Goal: Navigation & Orientation: Find specific page/section

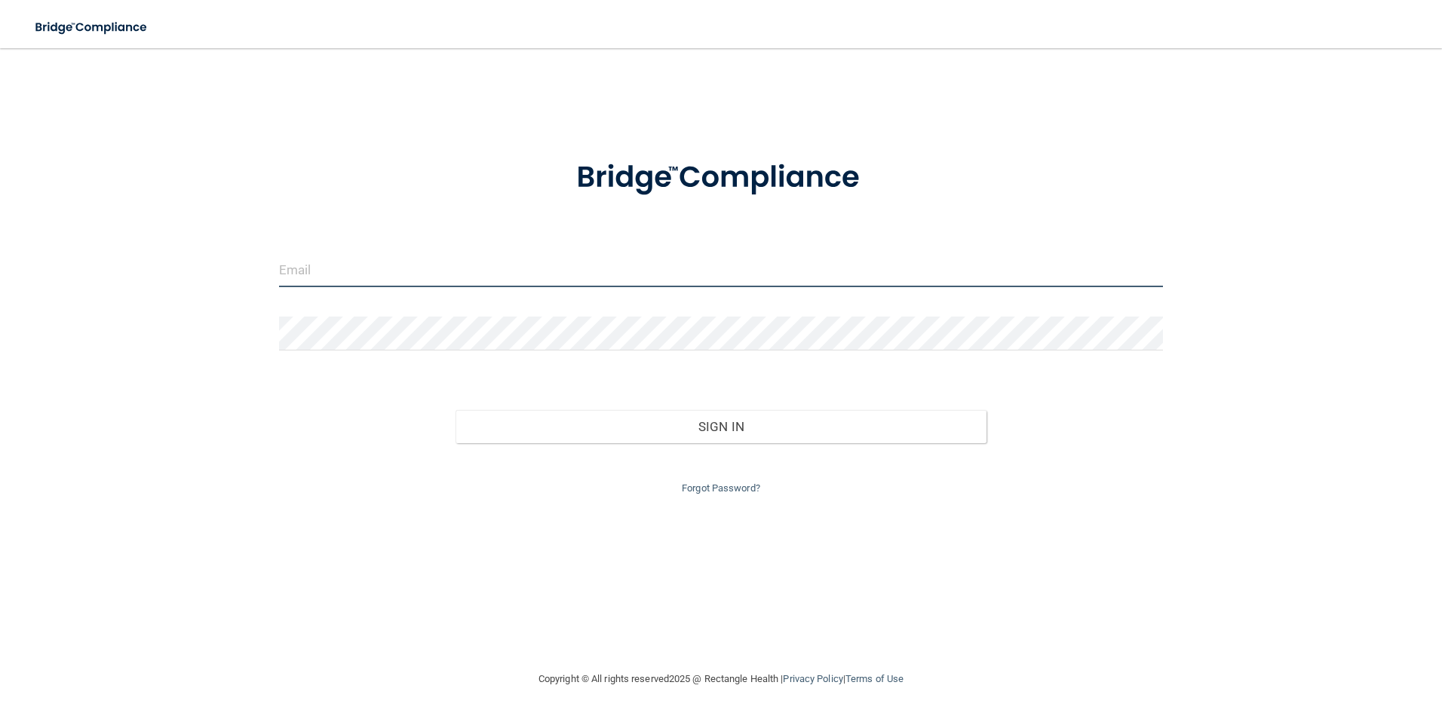
click at [306, 266] on input "email" at bounding box center [721, 270] width 884 height 34
type input "[EMAIL_ADDRESS][DOMAIN_NAME]"
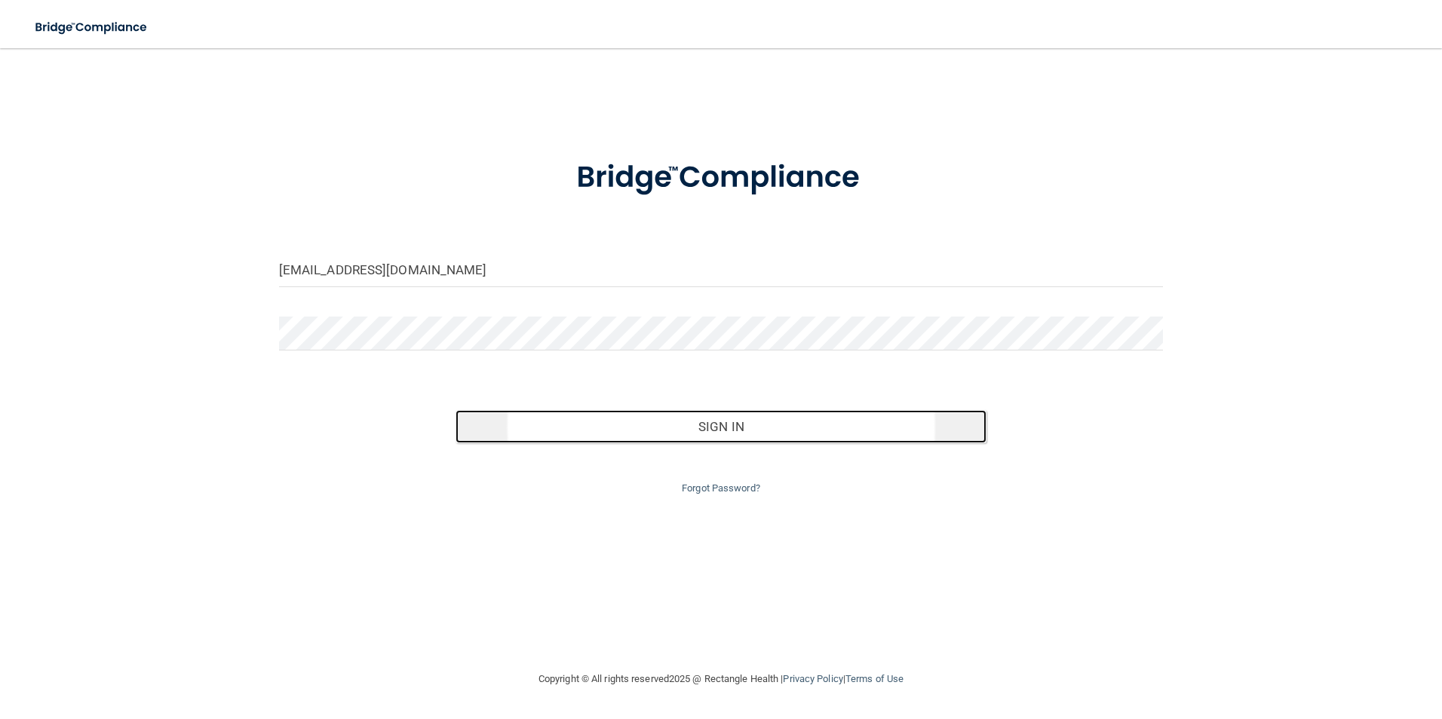
click at [697, 426] on button "Sign In" at bounding box center [720, 426] width 531 height 33
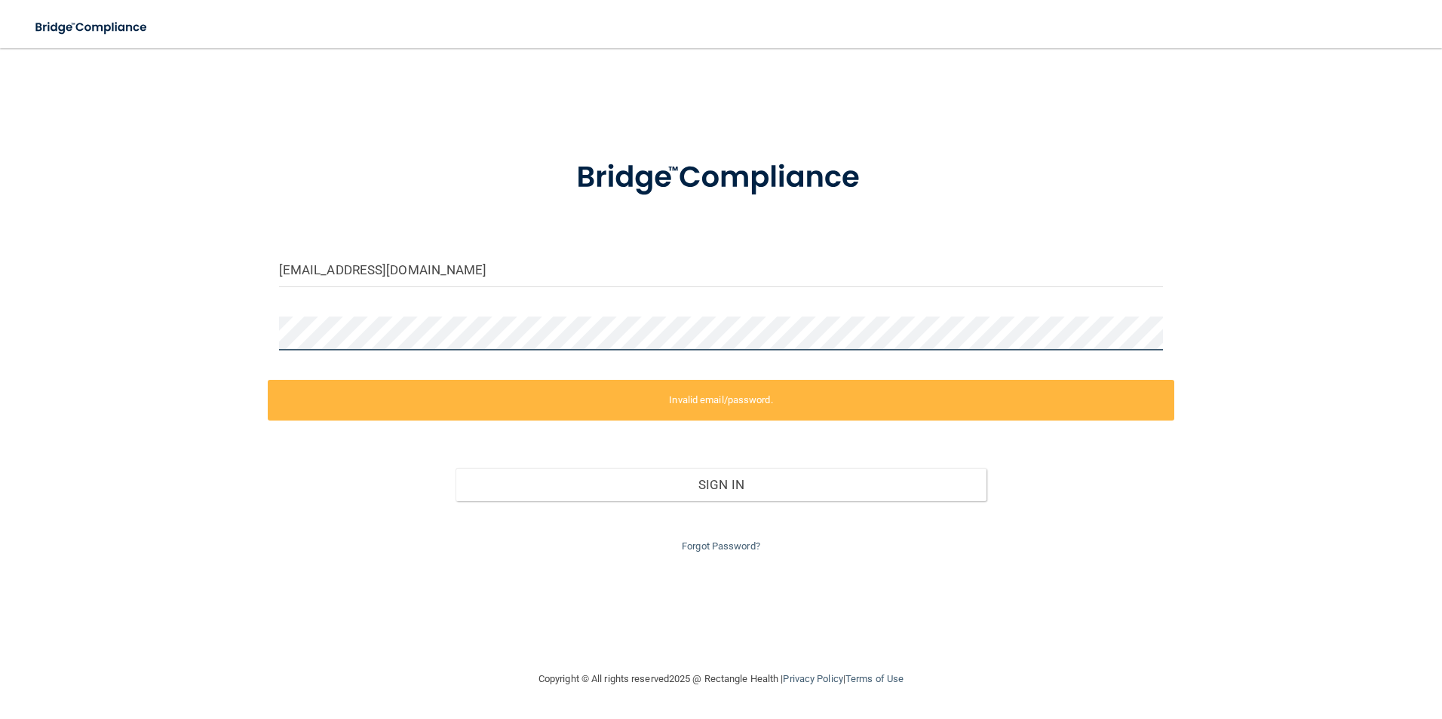
click at [207, 333] on div "dsmosny@escfflorida.com Invalid email/password. You don't have permission to ac…" at bounding box center [720, 359] width 1381 height 592
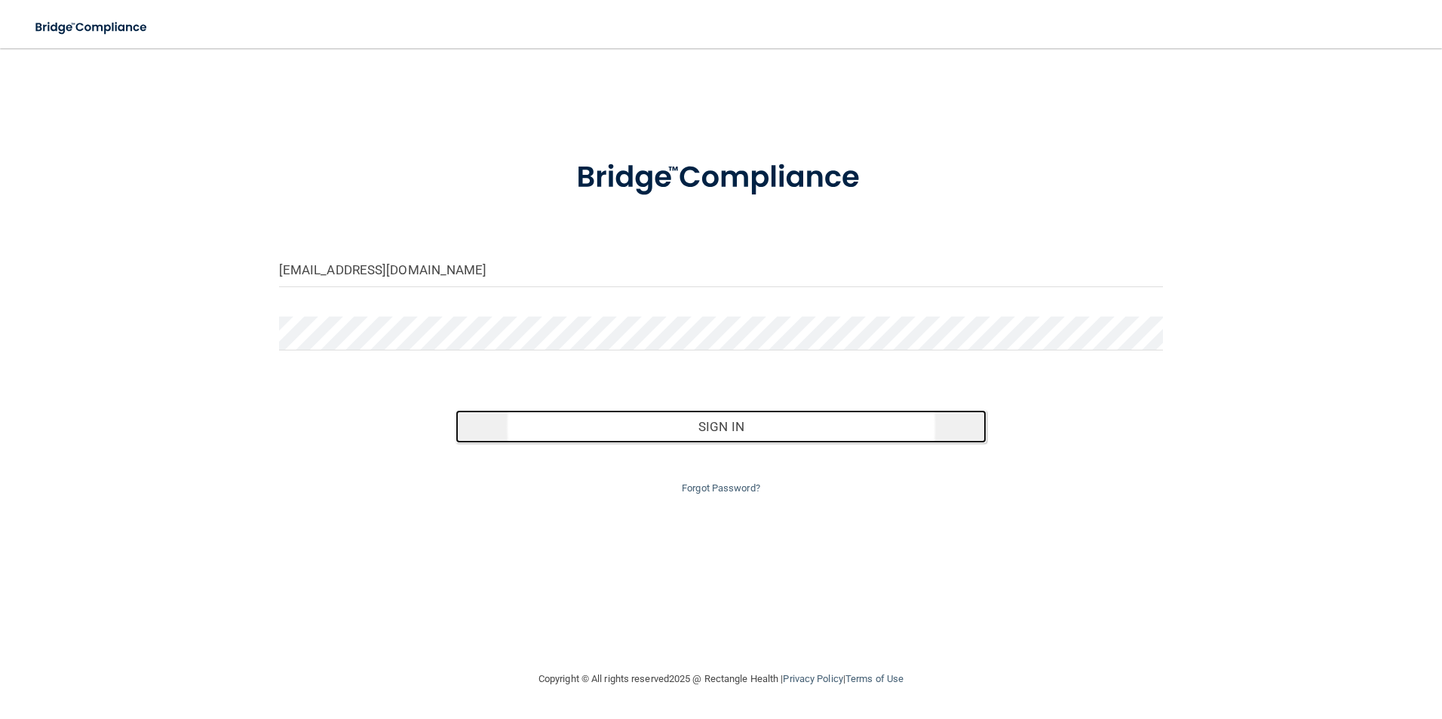
click at [746, 424] on button "Sign In" at bounding box center [720, 426] width 531 height 33
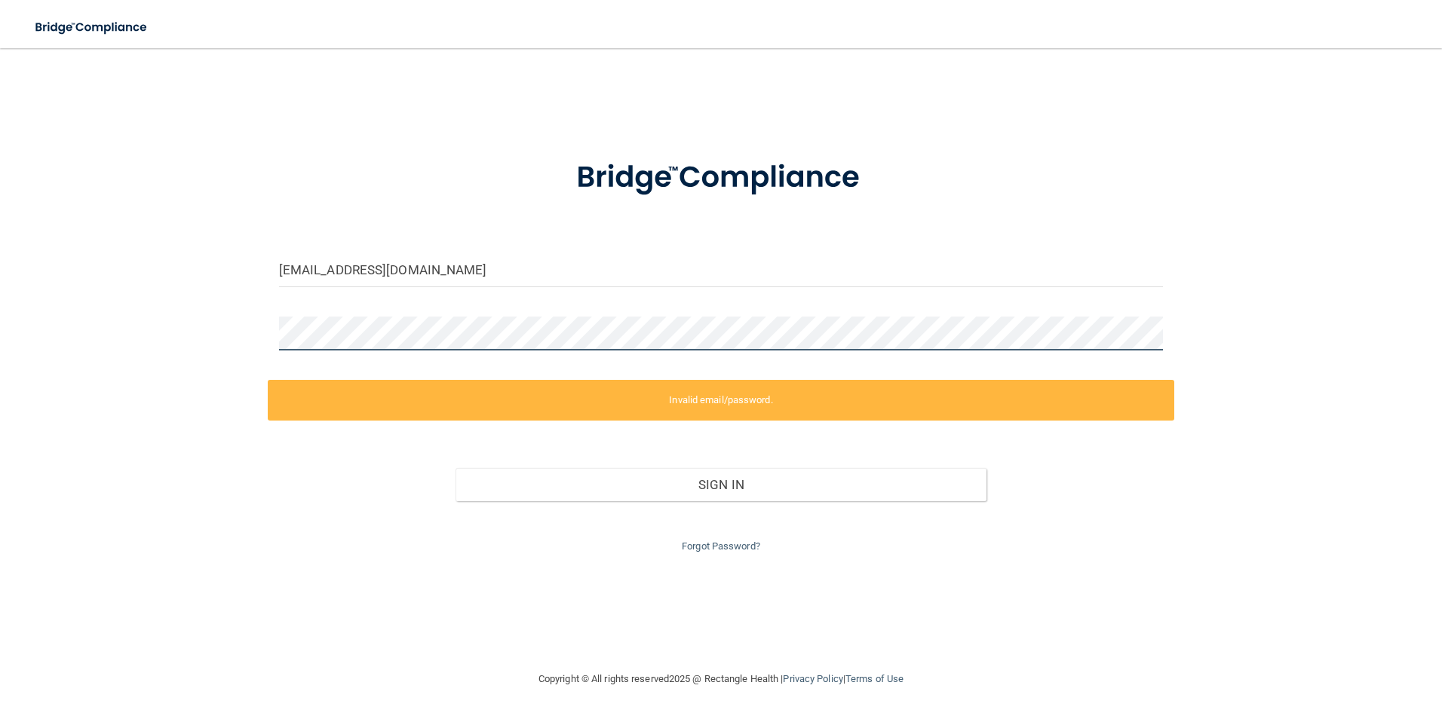
click at [214, 320] on div "dsmosny@escfflorida.com Invalid email/password. You don't have permission to ac…" at bounding box center [720, 359] width 1381 height 592
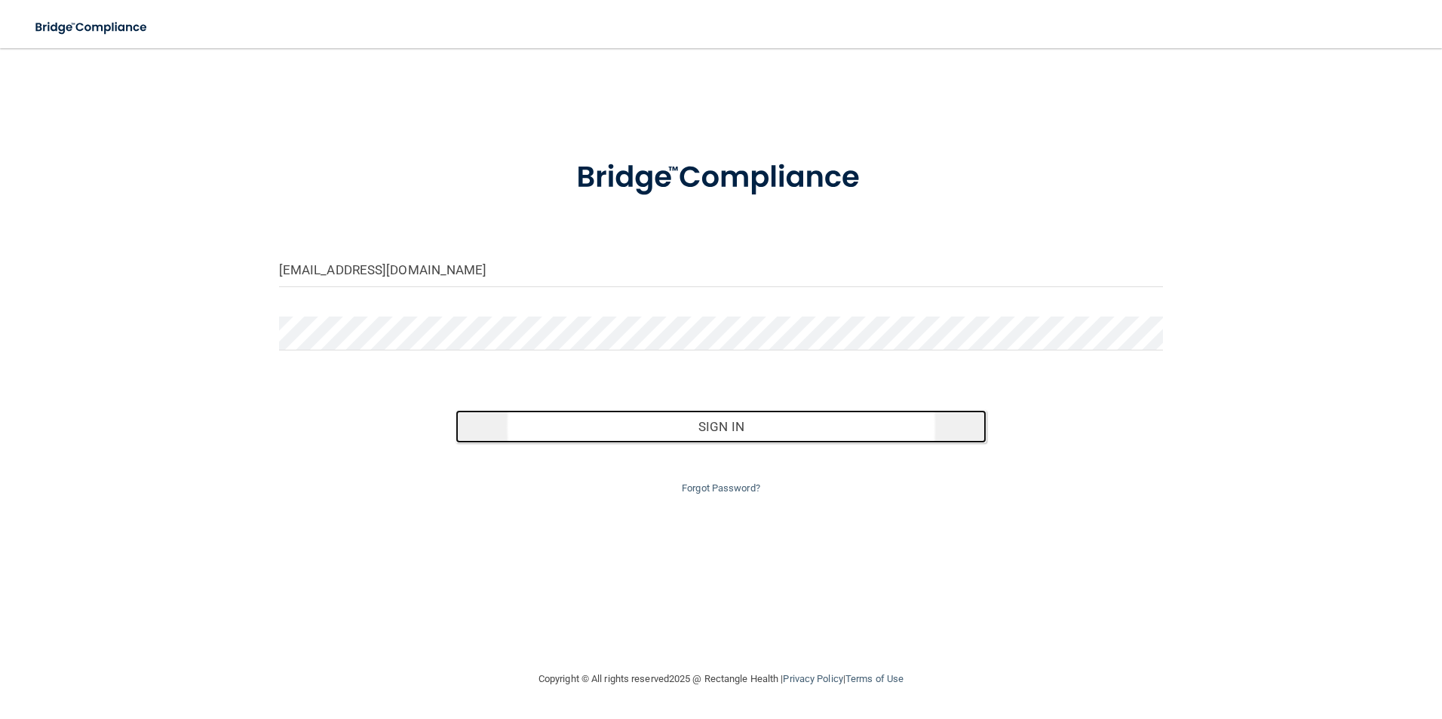
click at [673, 423] on button "Sign In" at bounding box center [720, 426] width 531 height 33
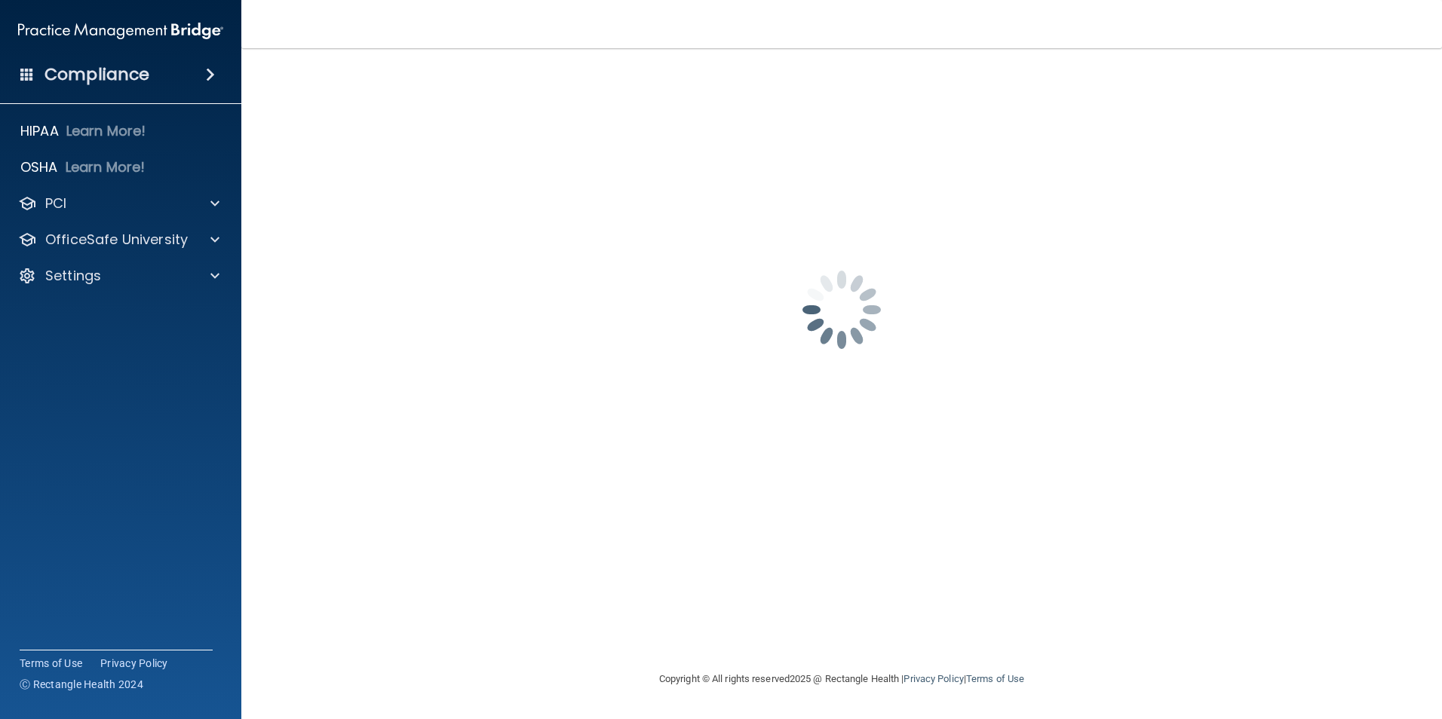
click at [158, 66] on div "Compliance" at bounding box center [120, 74] width 241 height 33
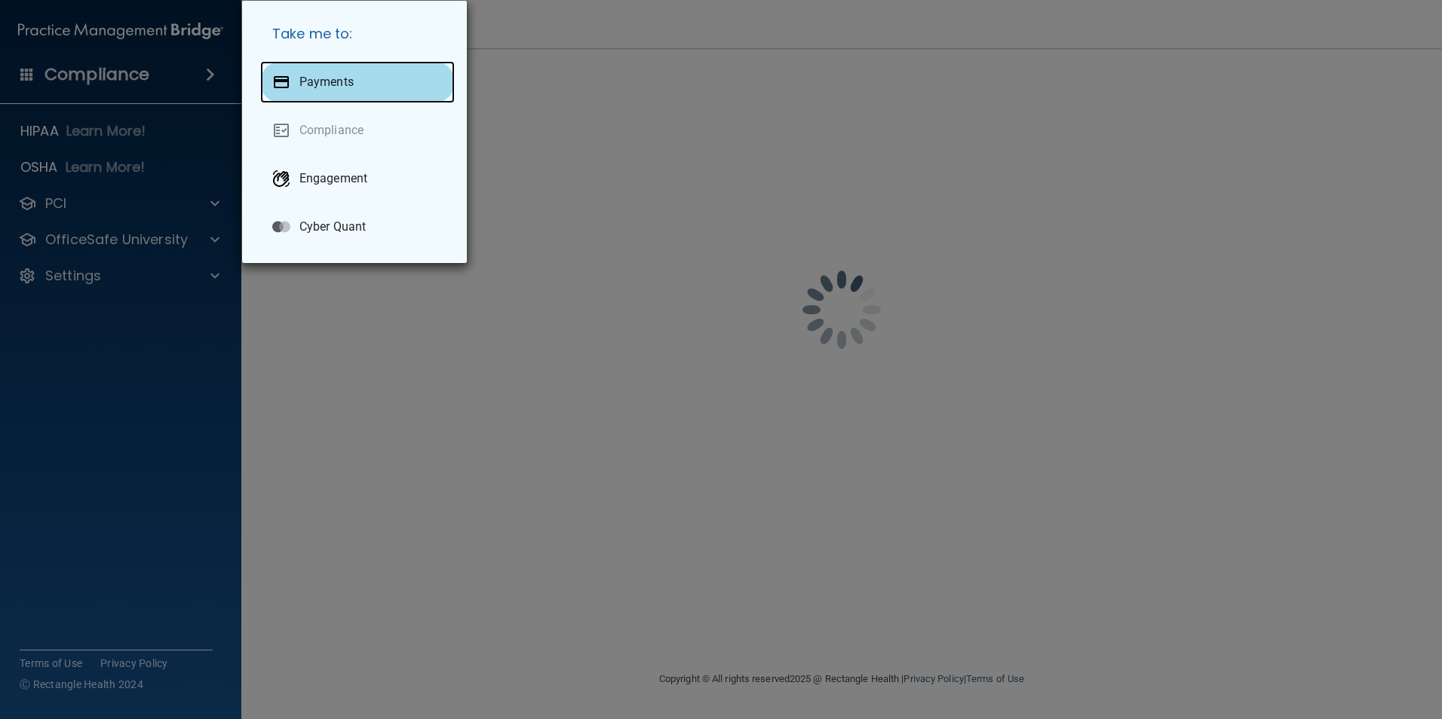
click at [337, 76] on p "Payments" at bounding box center [326, 82] width 54 height 15
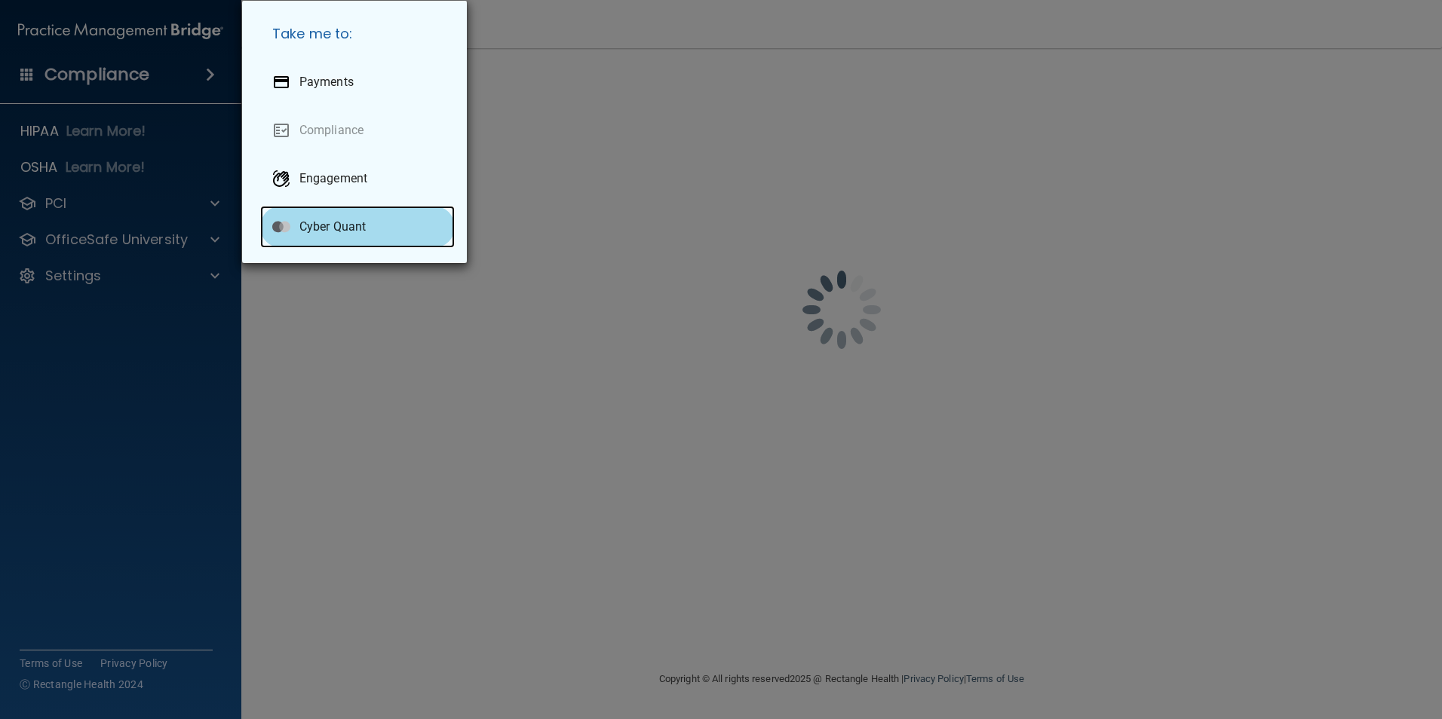
click at [305, 225] on p "Cyber Quant" at bounding box center [332, 226] width 66 height 15
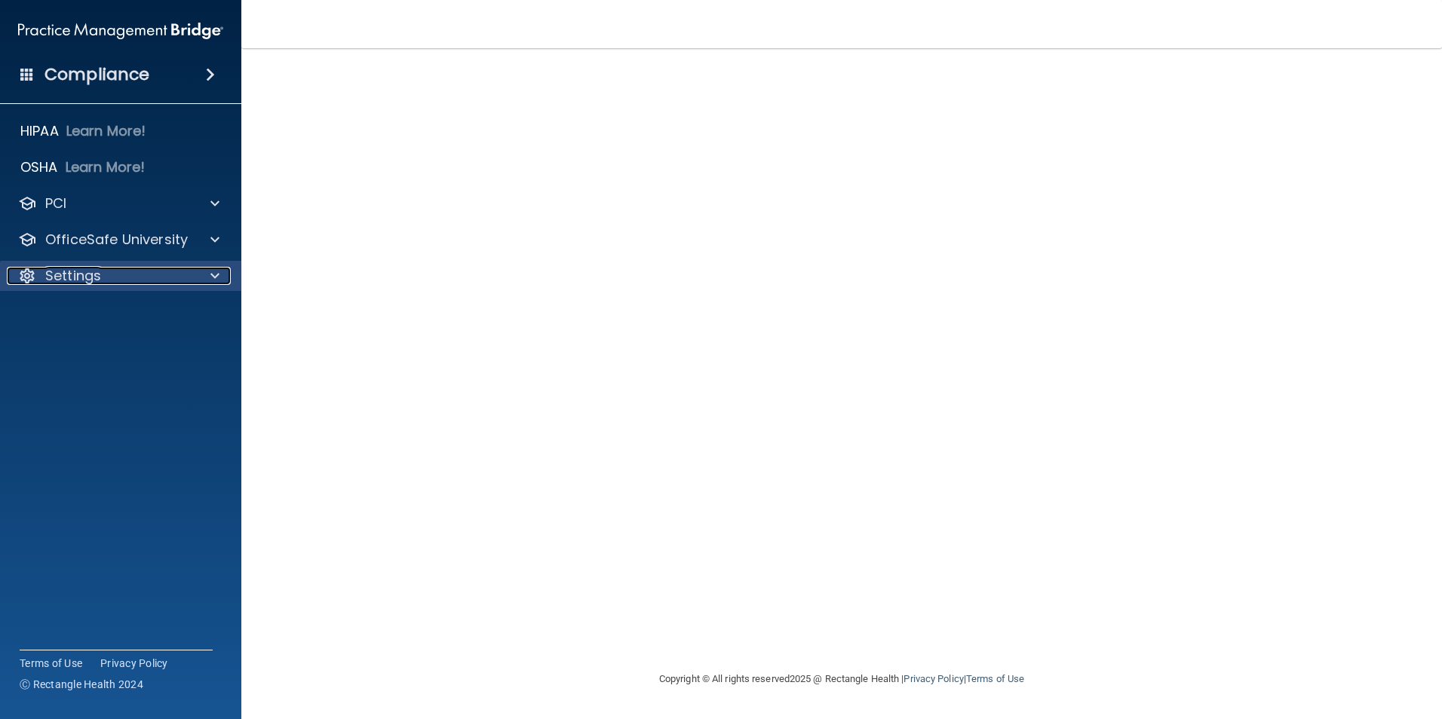
click at [113, 270] on div "Settings" at bounding box center [100, 276] width 187 height 18
click at [93, 313] on p "My Account" at bounding box center [113, 312] width 206 height 15
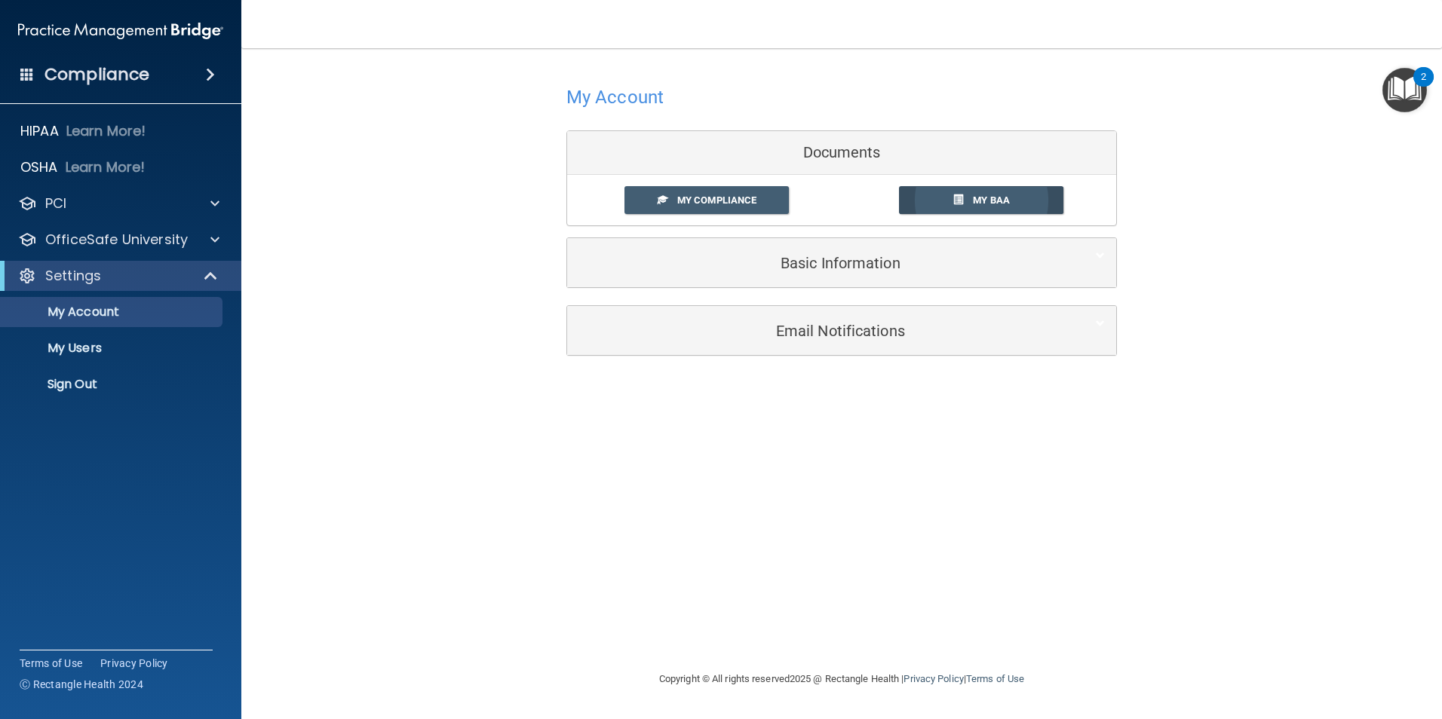
click at [1000, 197] on span "My BAA" at bounding box center [991, 200] width 37 height 11
click at [710, 200] on span "My Compliance" at bounding box center [716, 200] width 79 height 11
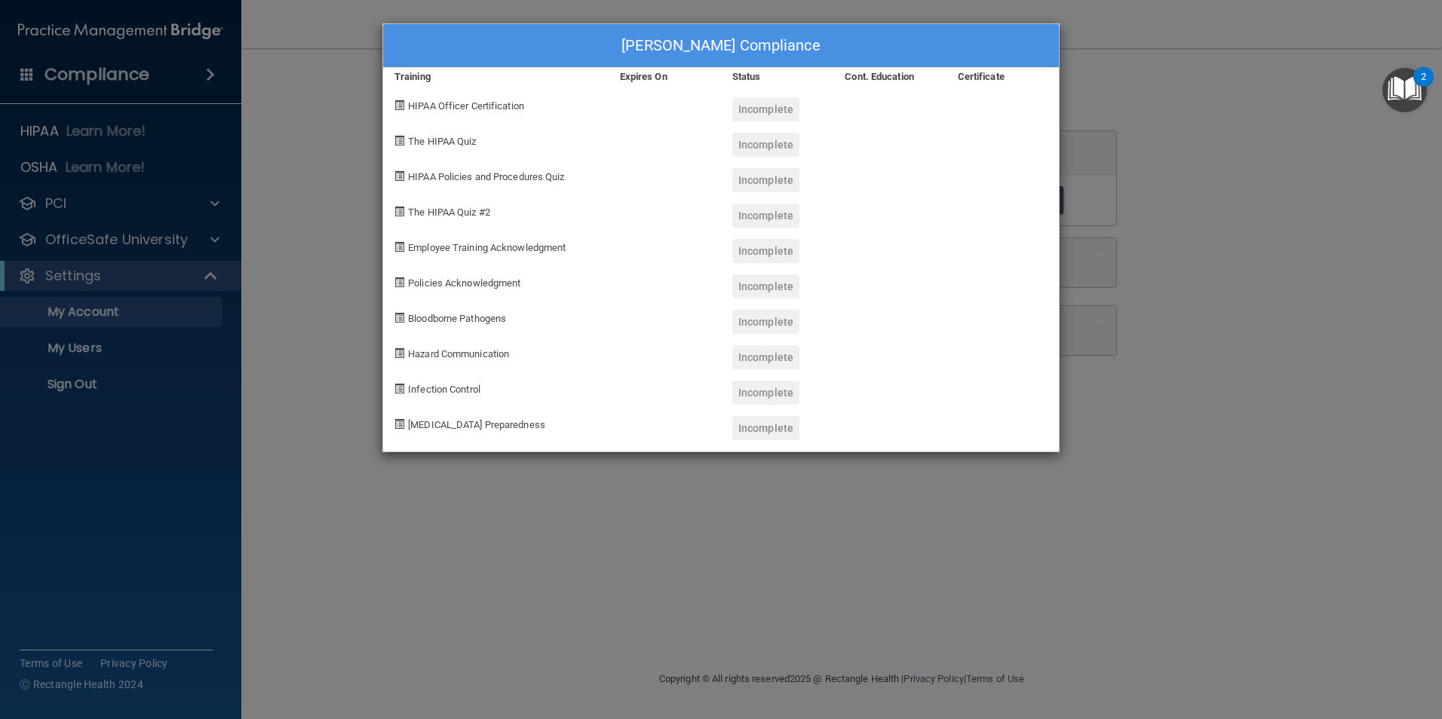
click at [1160, 133] on div "[PERSON_NAME] Compliance Training Expires On Status Cont. Education Certificate…" at bounding box center [721, 359] width 1442 height 719
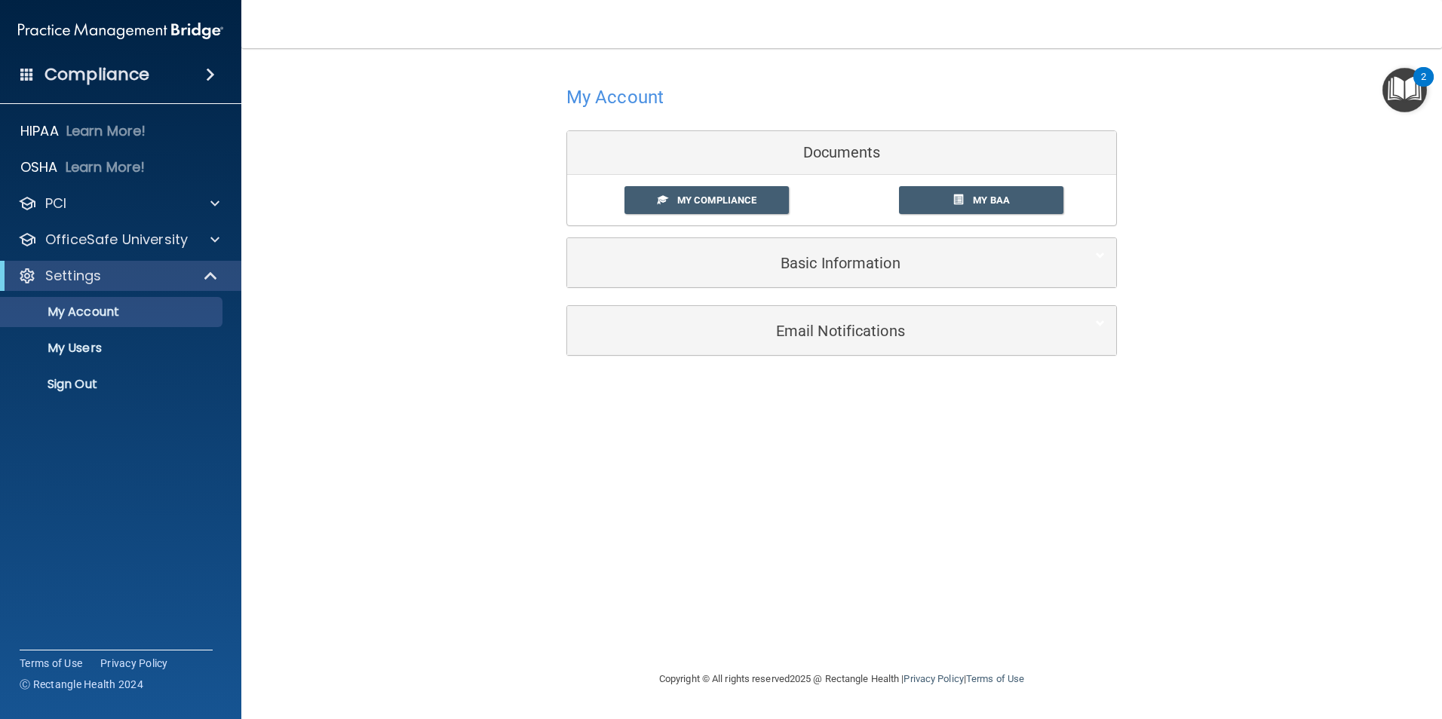
click at [127, 75] on h4 "Compliance" at bounding box center [96, 74] width 105 height 21
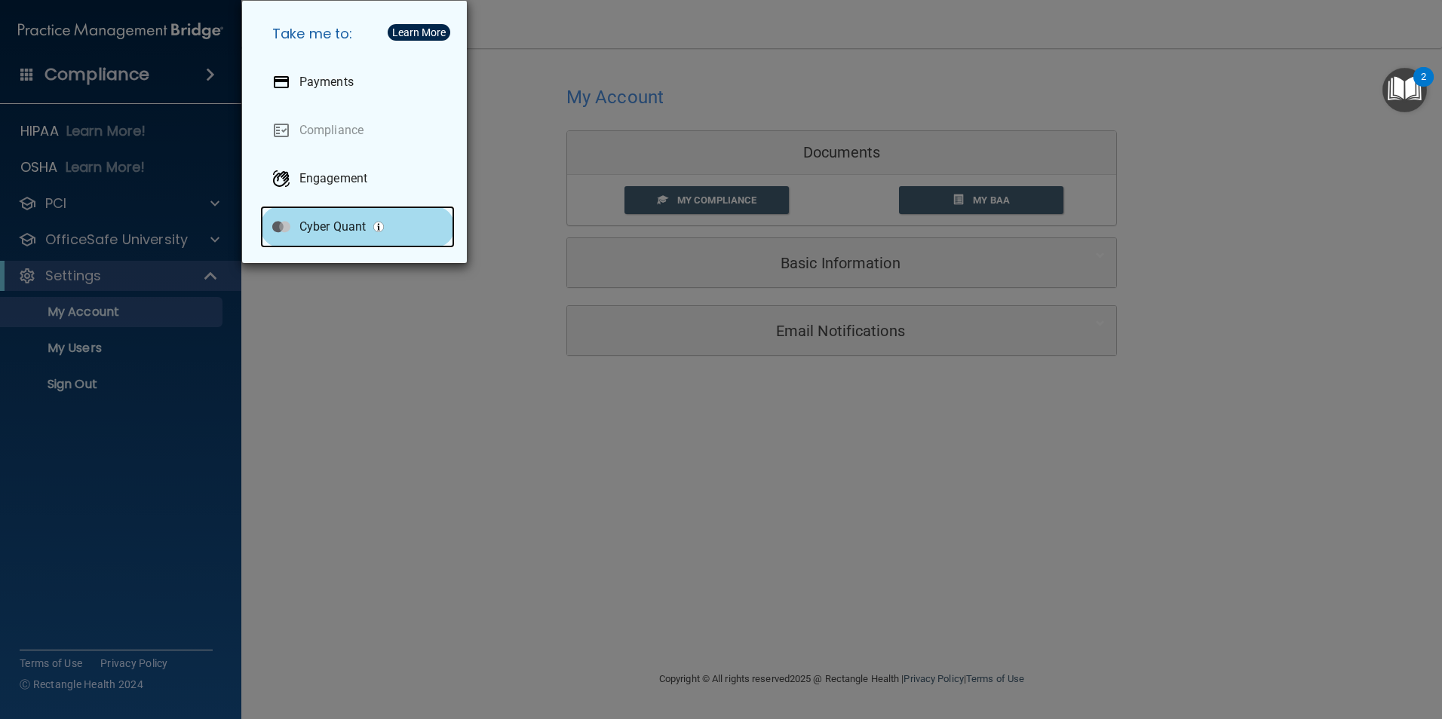
click at [315, 225] on p "Cyber Quant" at bounding box center [332, 226] width 66 height 15
click at [550, 446] on div "Take me to: Payments Compliance Engagement Cyber Quant" at bounding box center [721, 359] width 1442 height 719
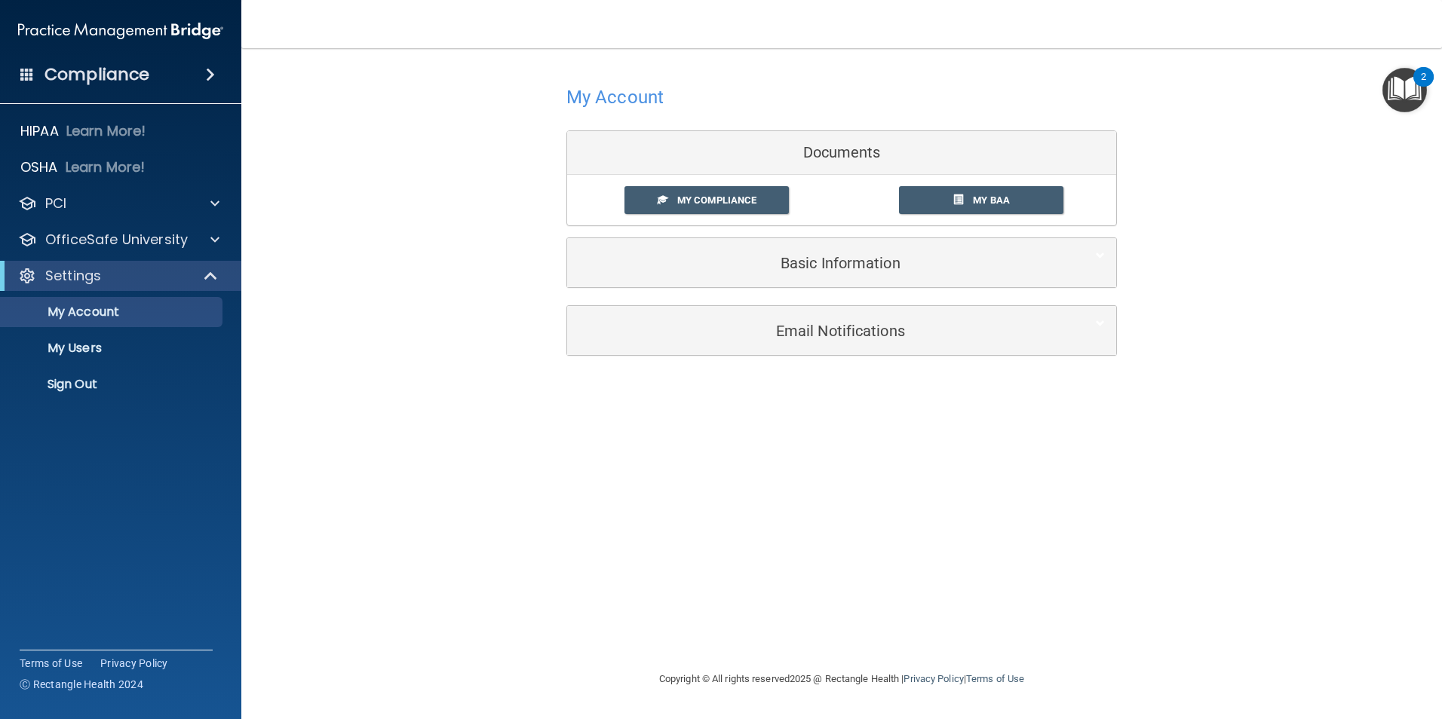
click at [1396, 82] on img "Open Resource Center, 2 new notifications" at bounding box center [1404, 90] width 44 height 44
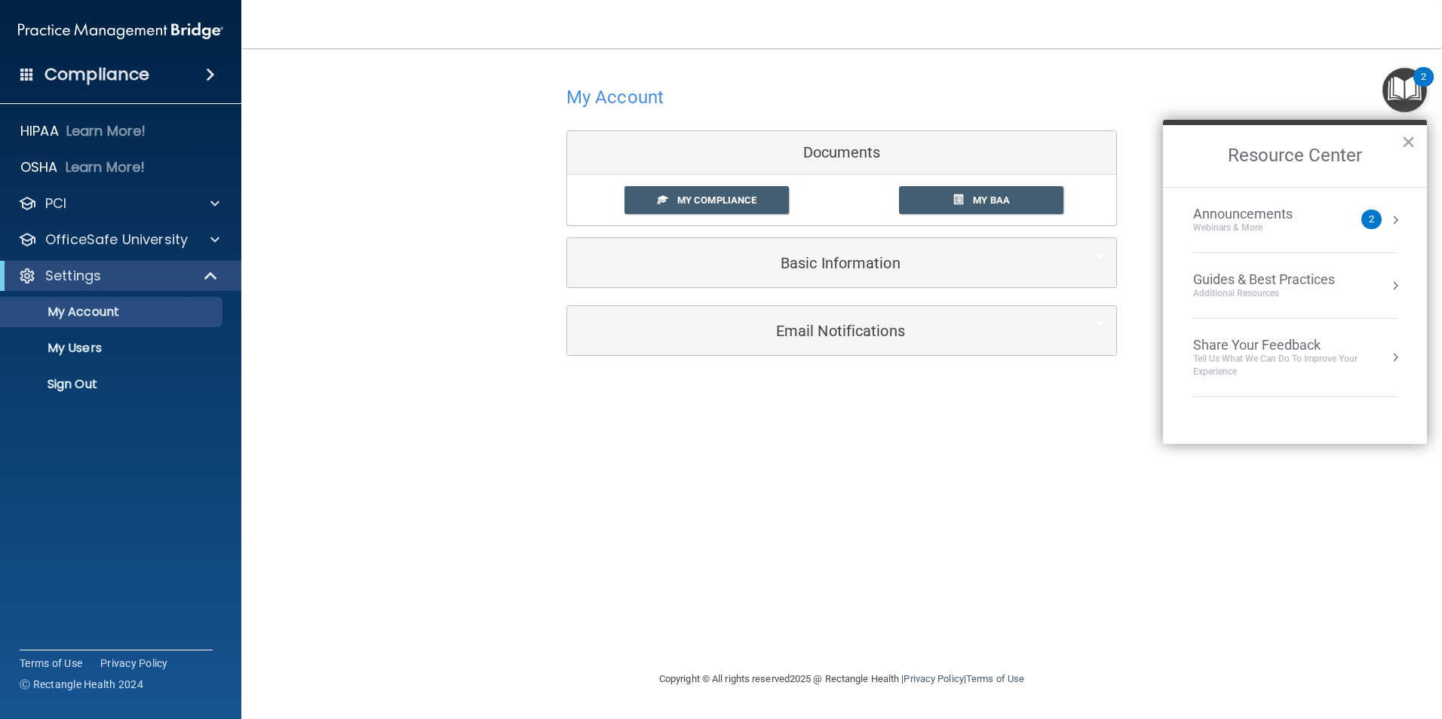
click at [621, 552] on div "My Account Documents My Compliance My Compliance My BAA Basic Information Full …" at bounding box center [841, 359] width 1140 height 592
click at [78, 198] on div "PCI" at bounding box center [100, 204] width 187 height 18
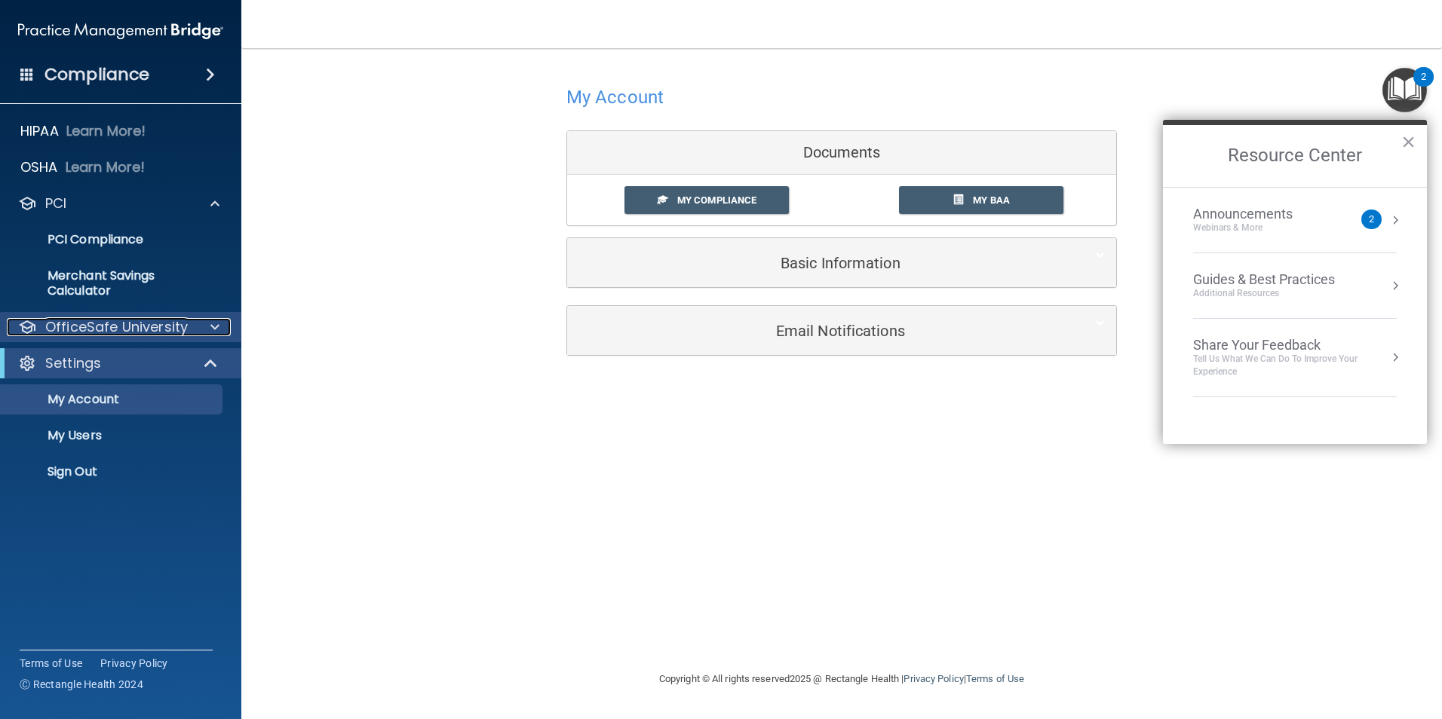
click at [206, 326] on div at bounding box center [213, 327] width 38 height 18
